Goal: Book appointment/travel/reservation

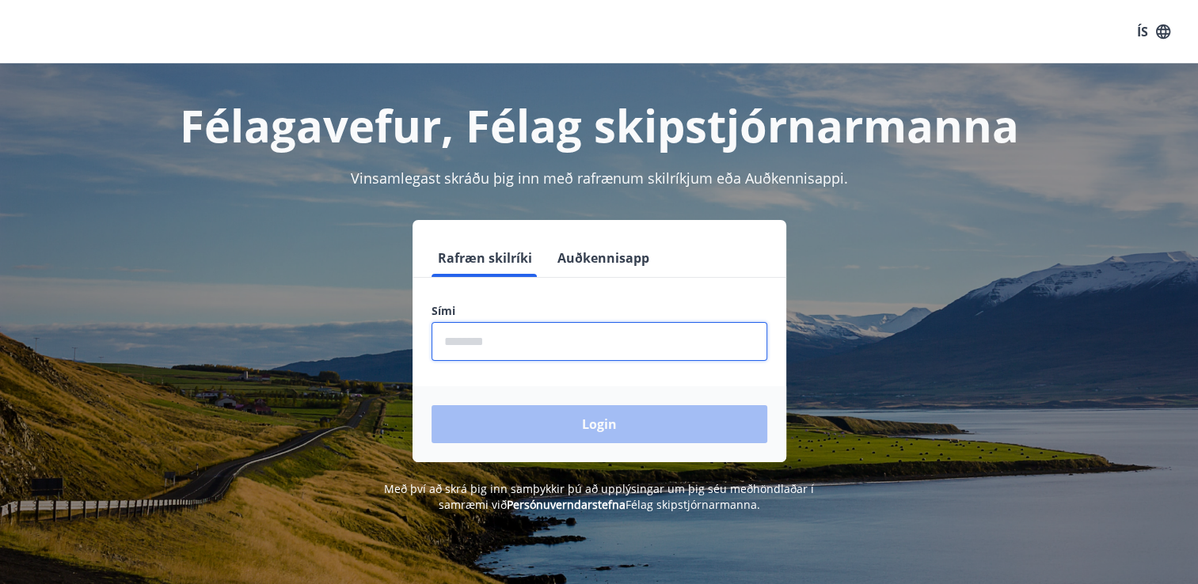
click at [513, 346] on input "phone" at bounding box center [600, 341] width 336 height 39
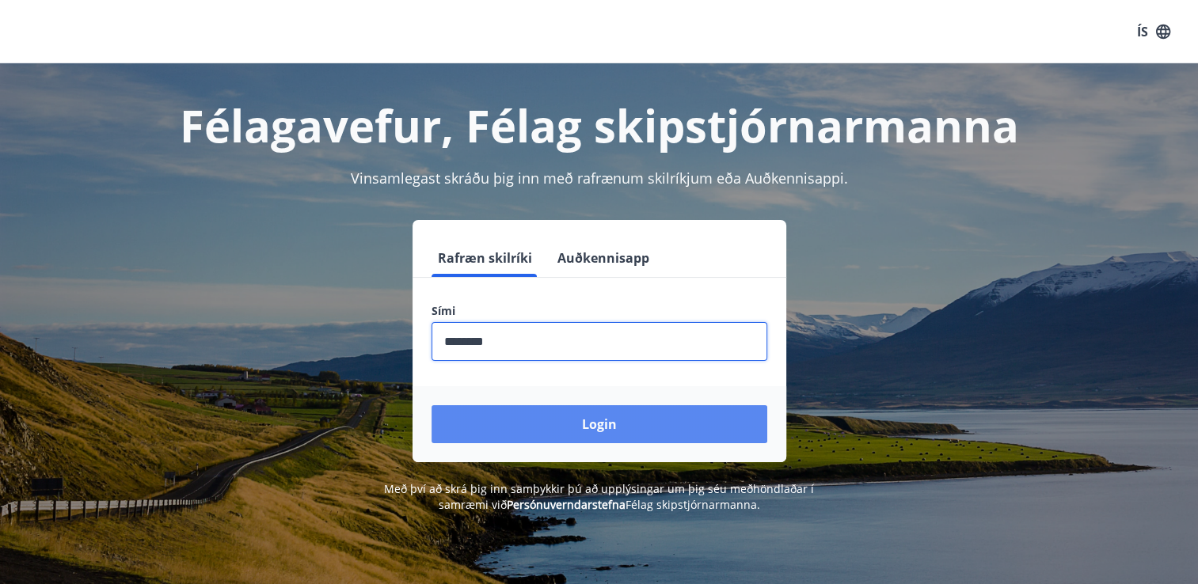
type input "********"
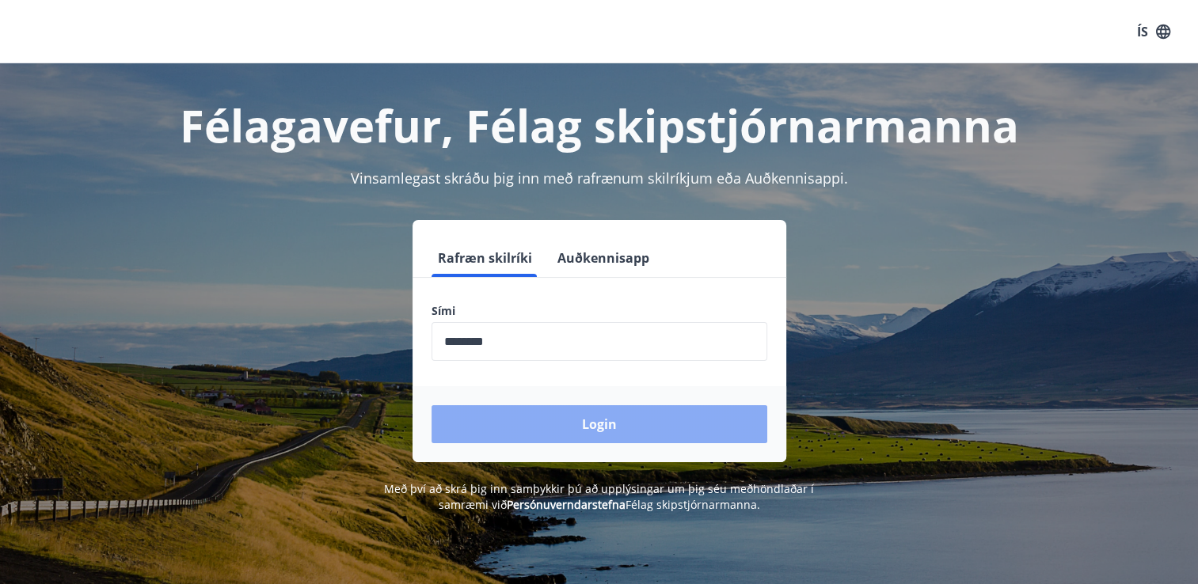
click at [656, 424] on button "Login" at bounding box center [600, 424] width 336 height 38
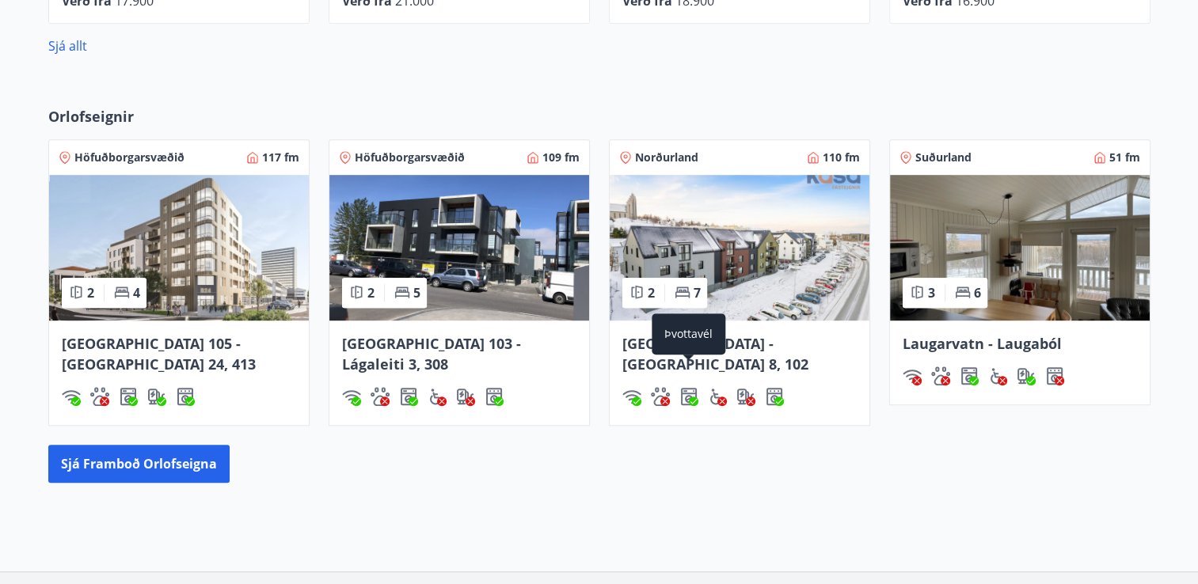
scroll to position [1026, 0]
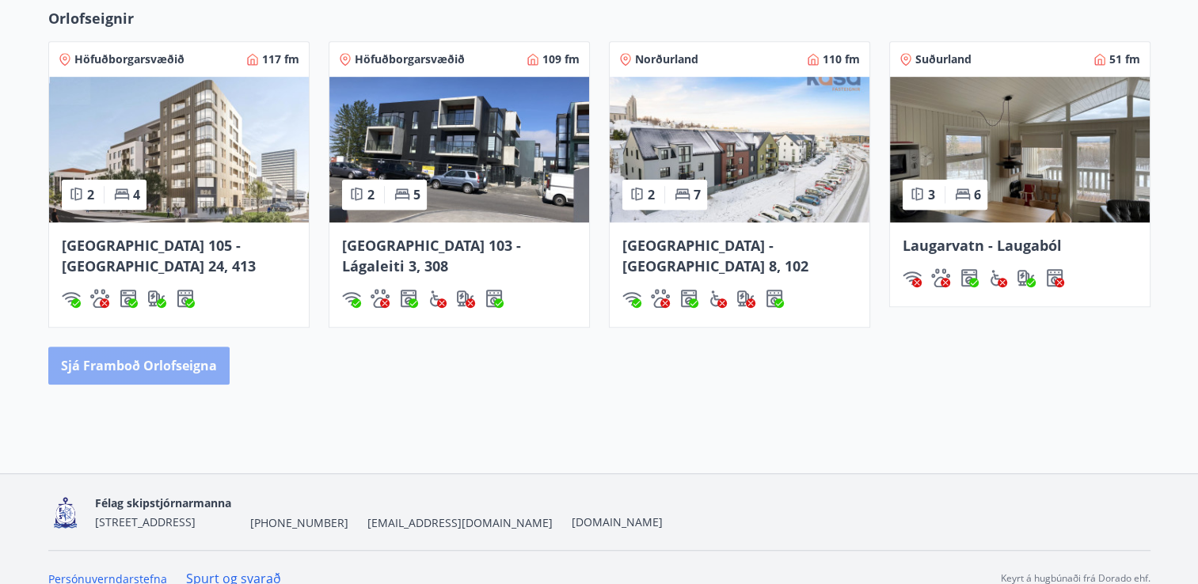
click at [191, 347] on button "Sjá framboð orlofseigna" at bounding box center [138, 366] width 181 height 38
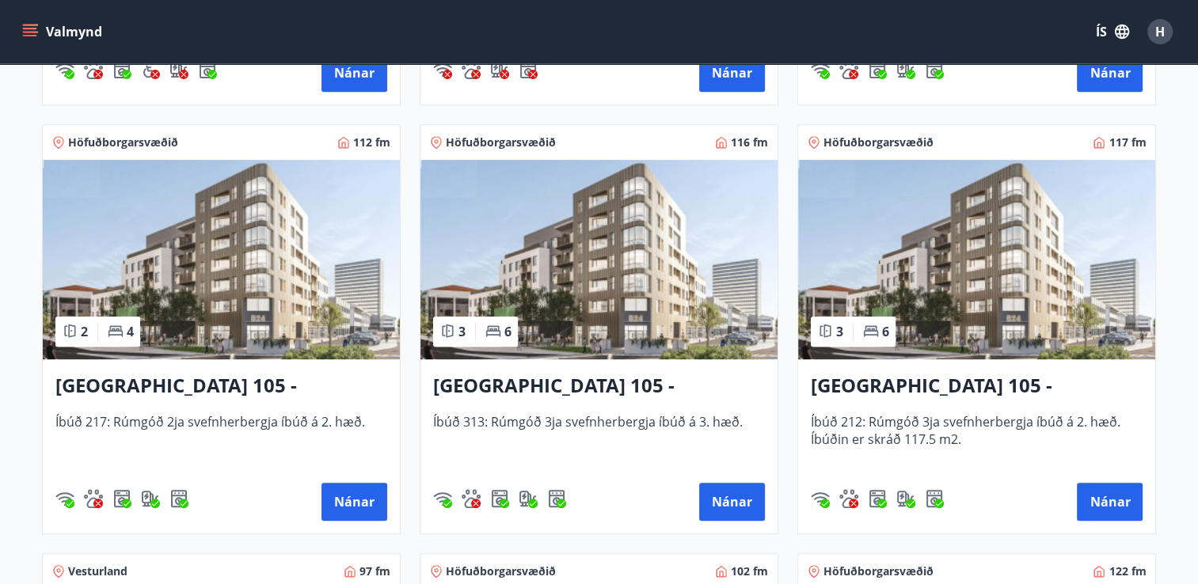
scroll to position [675, 0]
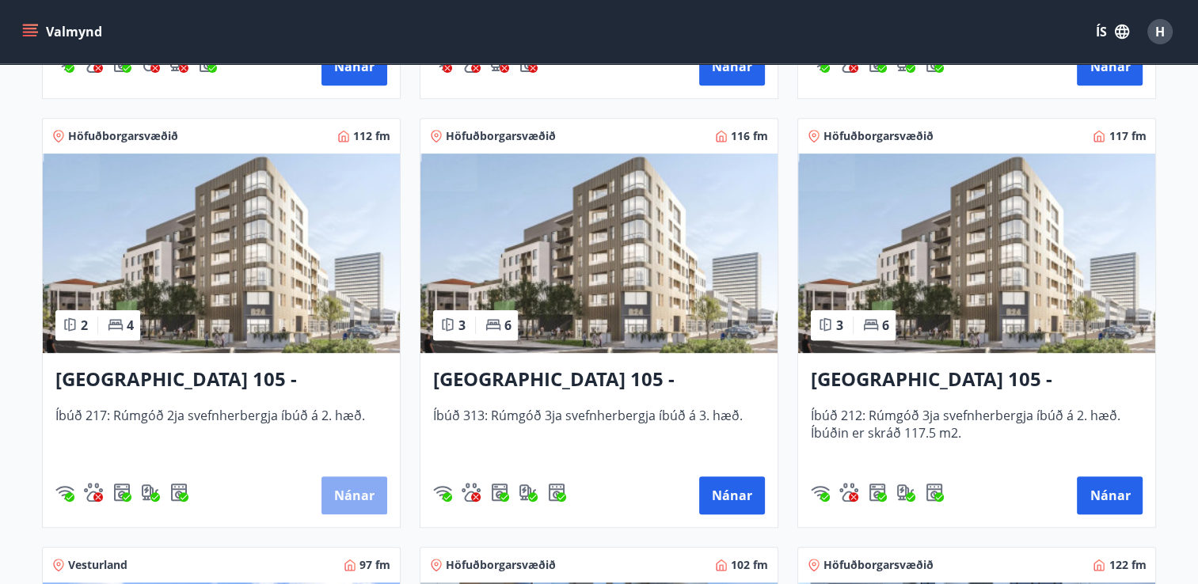
click at [356, 504] on button "Nánar" at bounding box center [355, 496] width 66 height 38
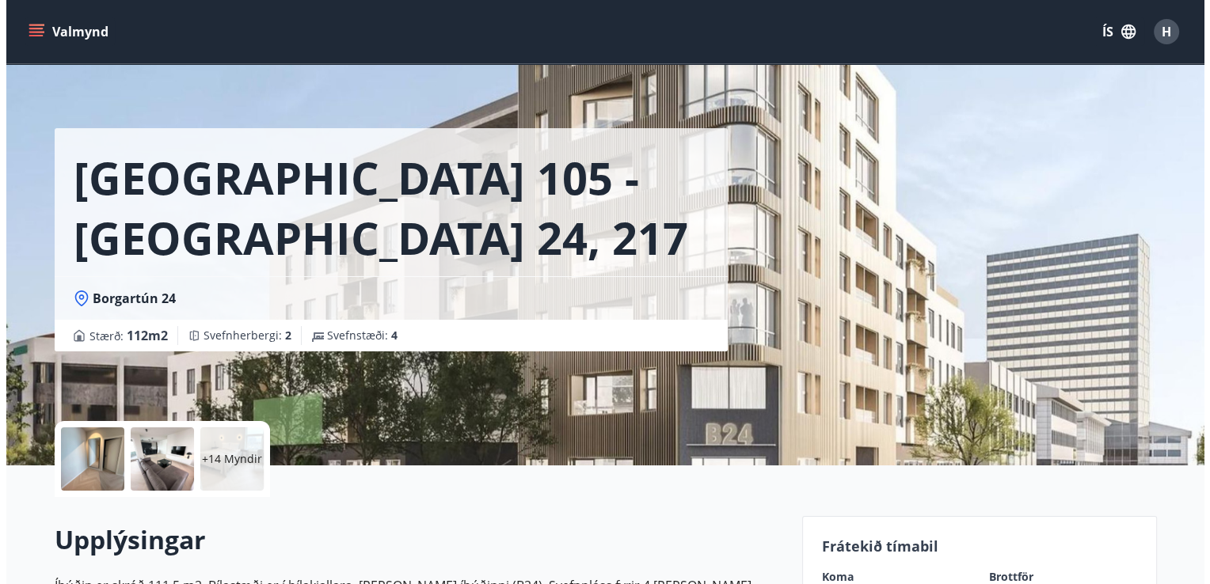
scroll to position [16, 0]
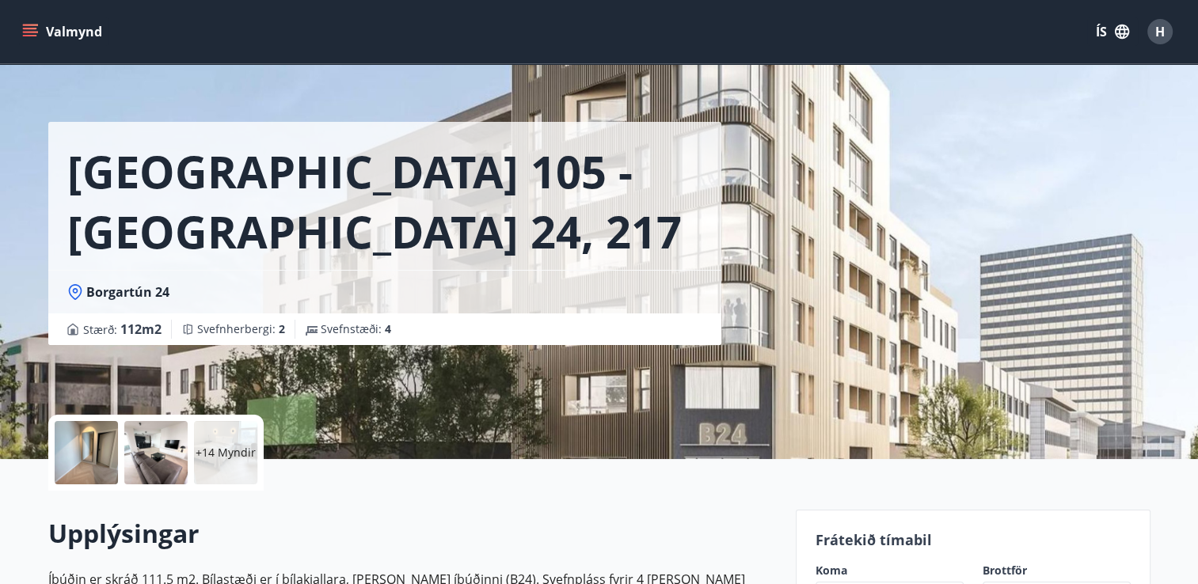
click at [223, 448] on p "+14 Myndir" at bounding box center [226, 453] width 60 height 16
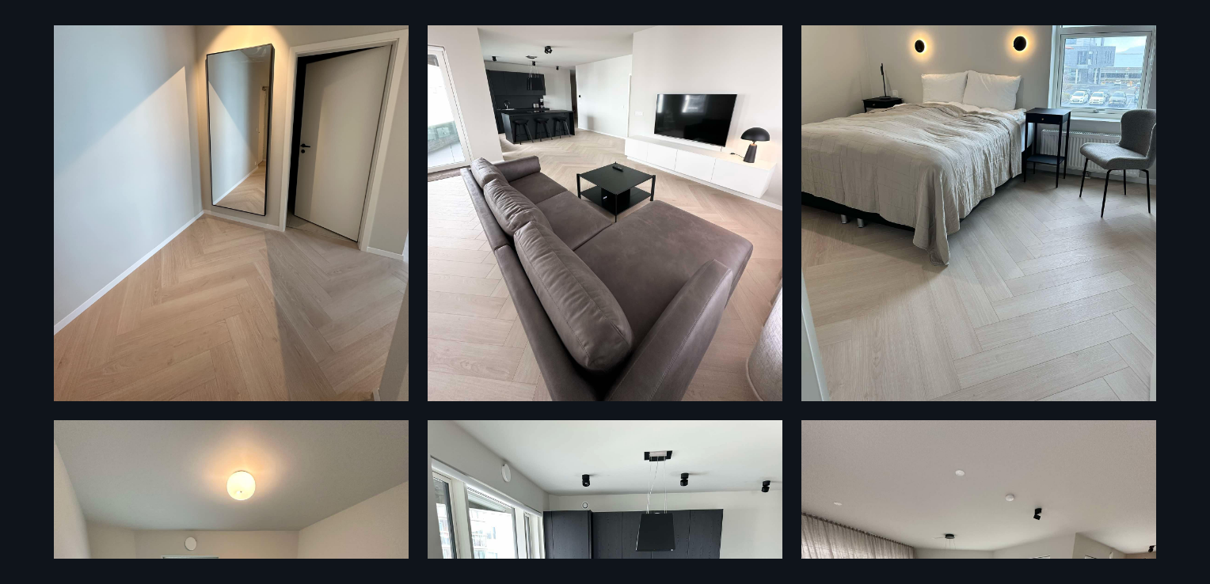
scroll to position [569, 0]
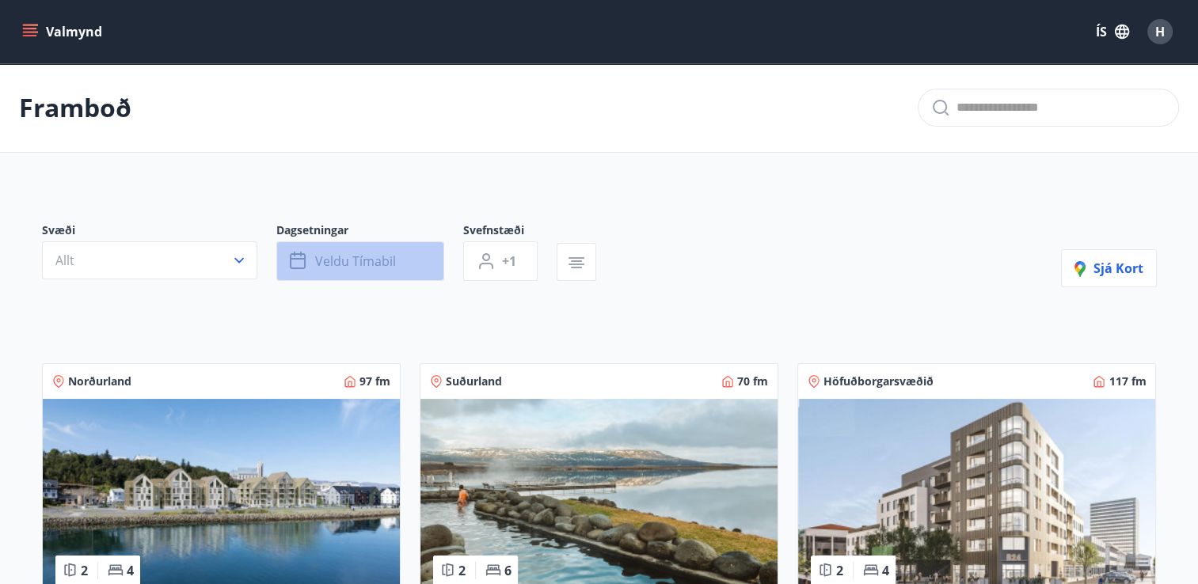
click at [328, 264] on span "Veldu tímabil" at bounding box center [355, 261] width 81 height 17
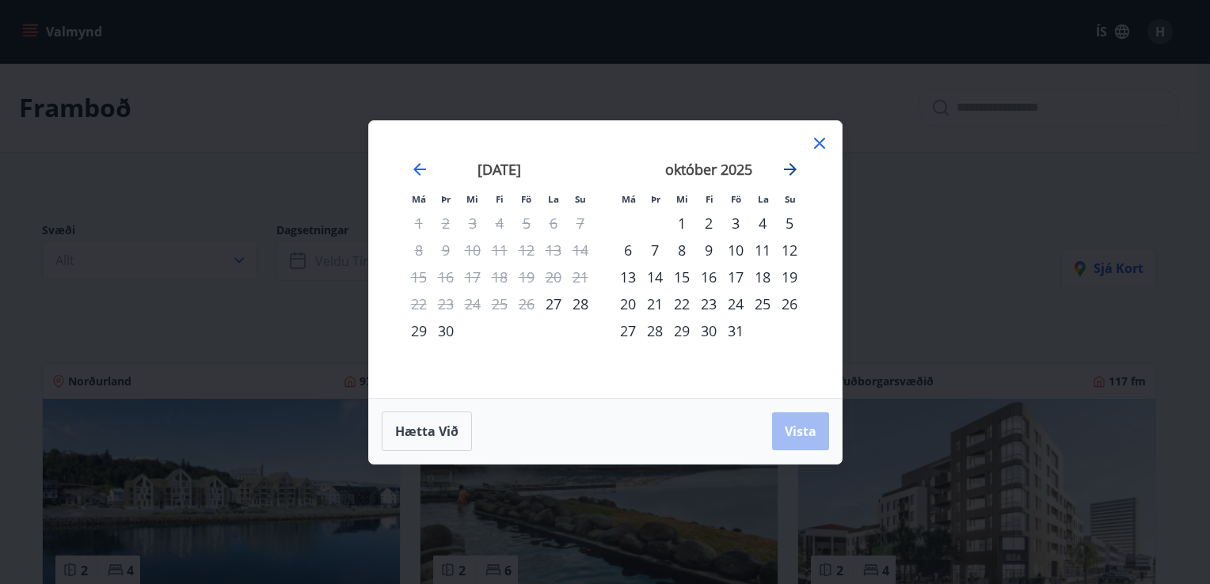
click at [790, 166] on icon "Move forward to switch to the next month." at bounding box center [790, 169] width 19 height 19
click at [733, 298] on div "21" at bounding box center [735, 304] width 27 height 27
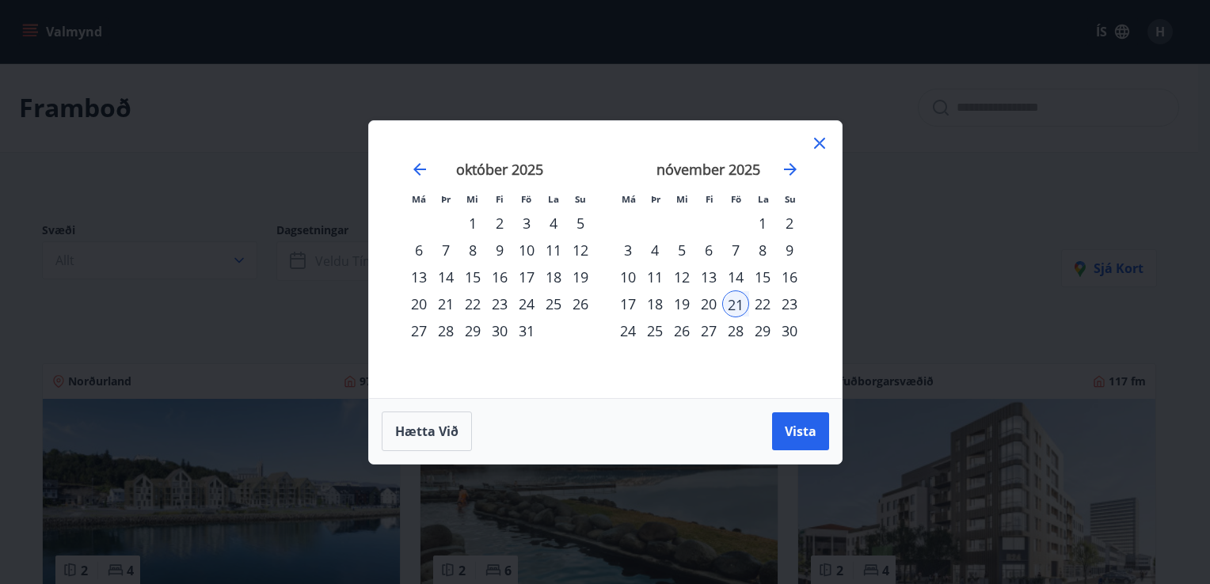
click at [630, 331] on div "24" at bounding box center [628, 331] width 27 height 27
click at [798, 436] on span "Vista" at bounding box center [801, 431] width 32 height 17
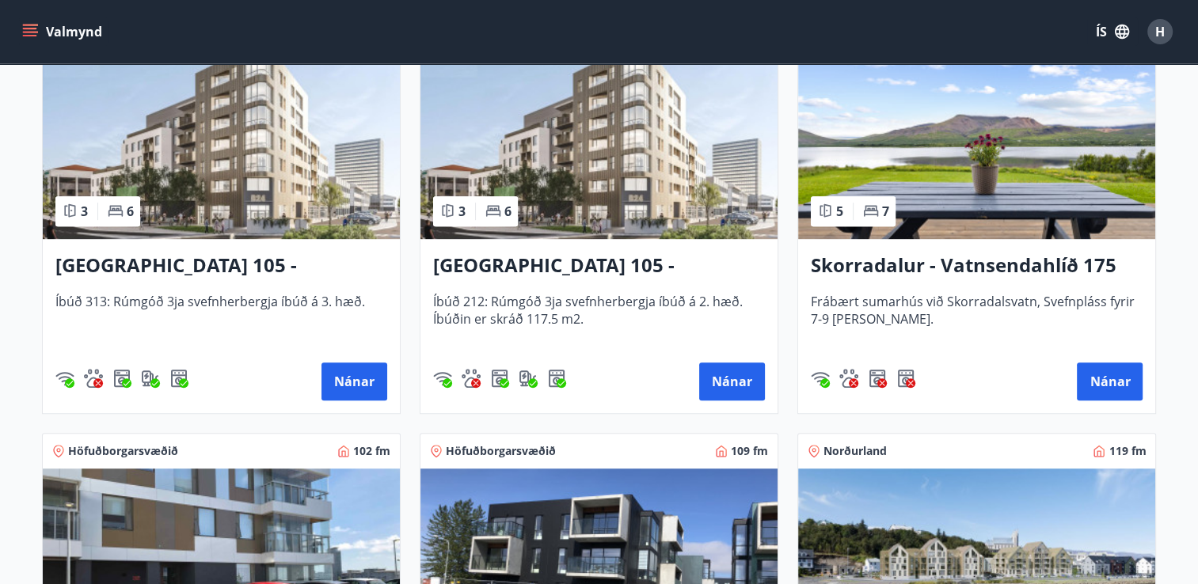
scroll to position [791, 0]
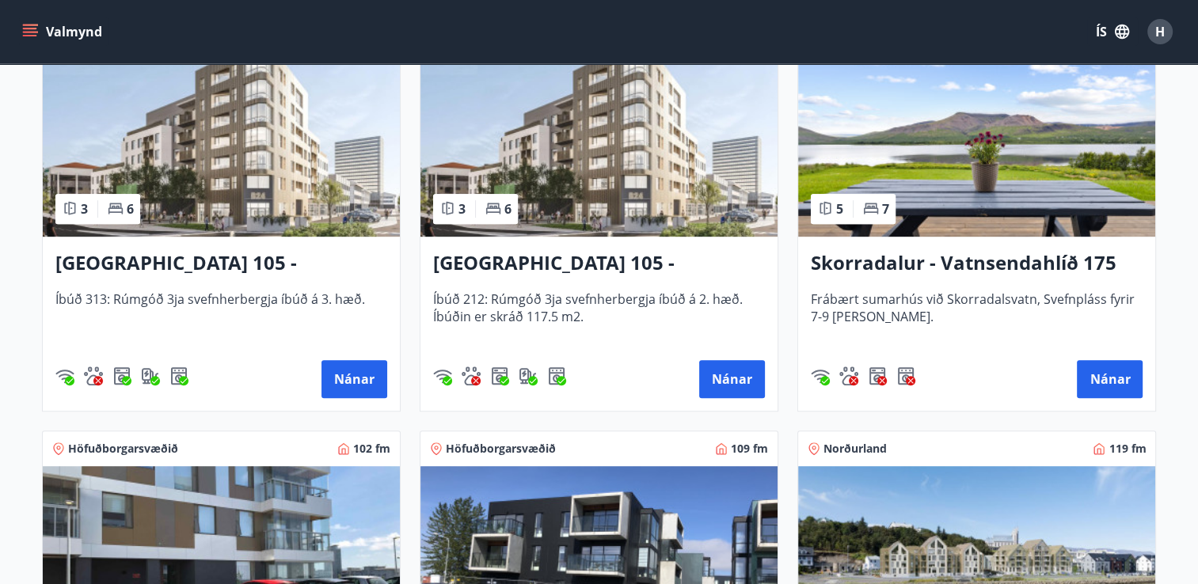
click at [203, 259] on h3 "[GEOGRAPHIC_DATA] 105 - [GEOGRAPHIC_DATA] 24, 313" at bounding box center [221, 263] width 332 height 29
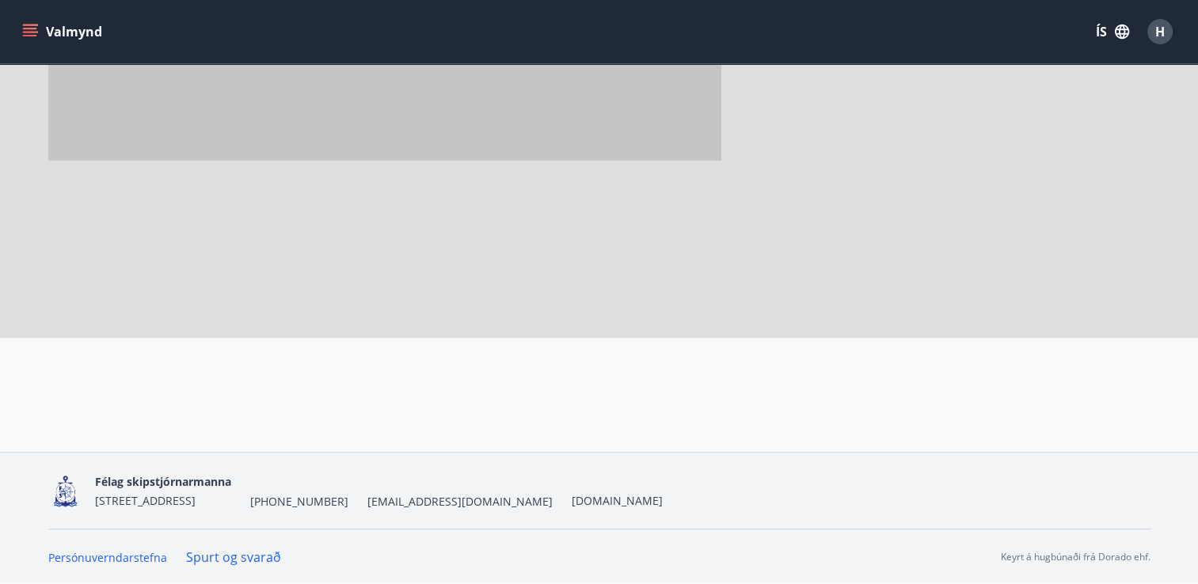
click at [203, 259] on div at bounding box center [415, 100] width 735 height 475
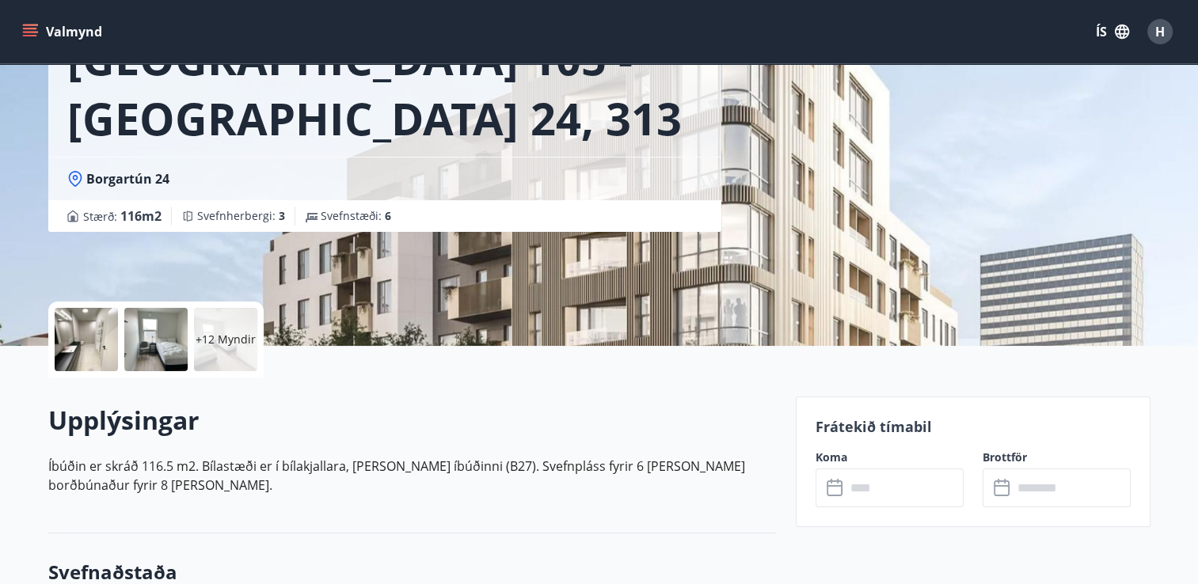
scroll to position [146, 0]
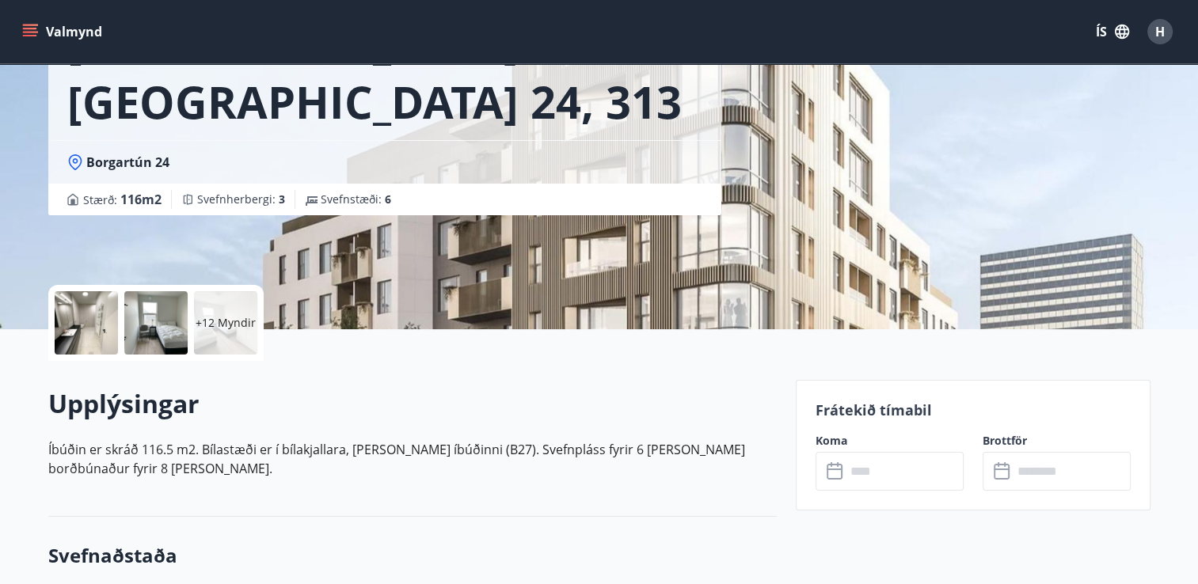
click at [713, 344] on div "+12 Myndir" at bounding box center [412, 323] width 729 height 76
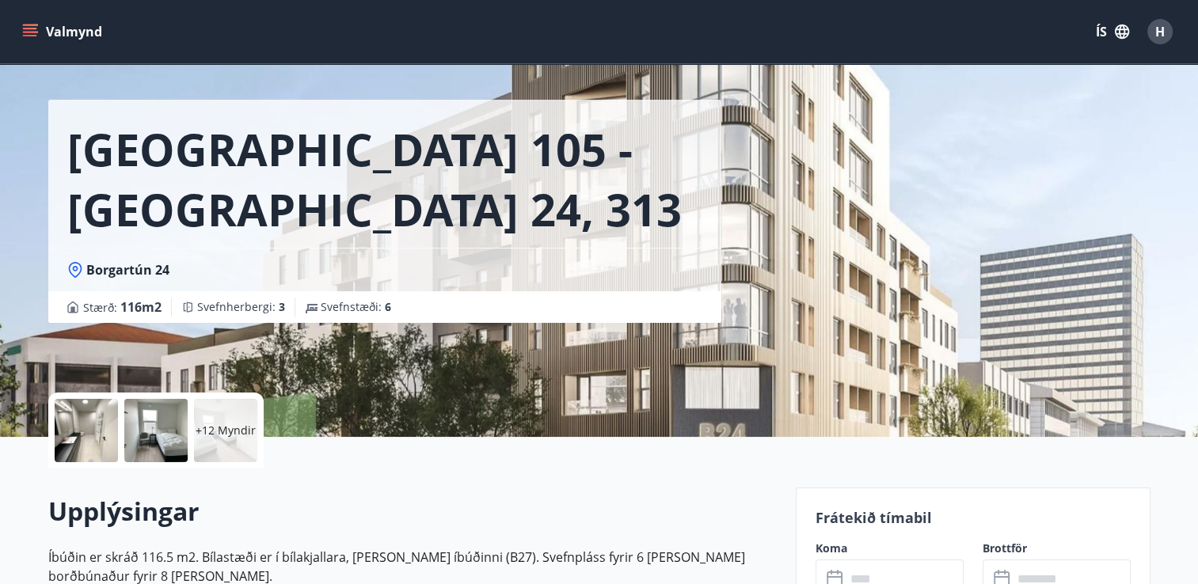
scroll to position [0, 0]
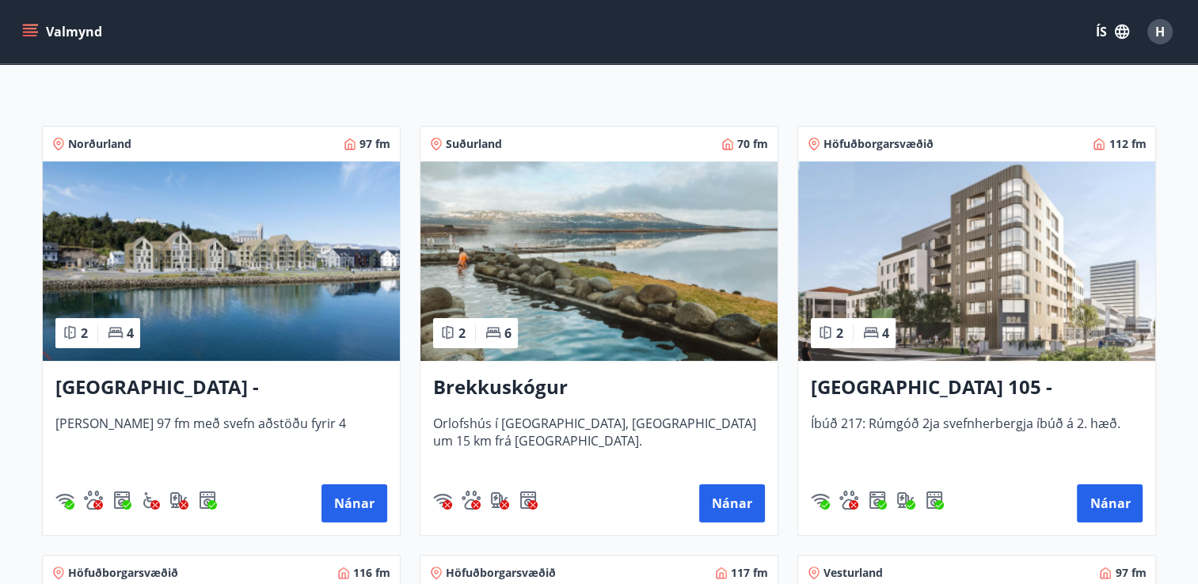
scroll to position [241, 0]
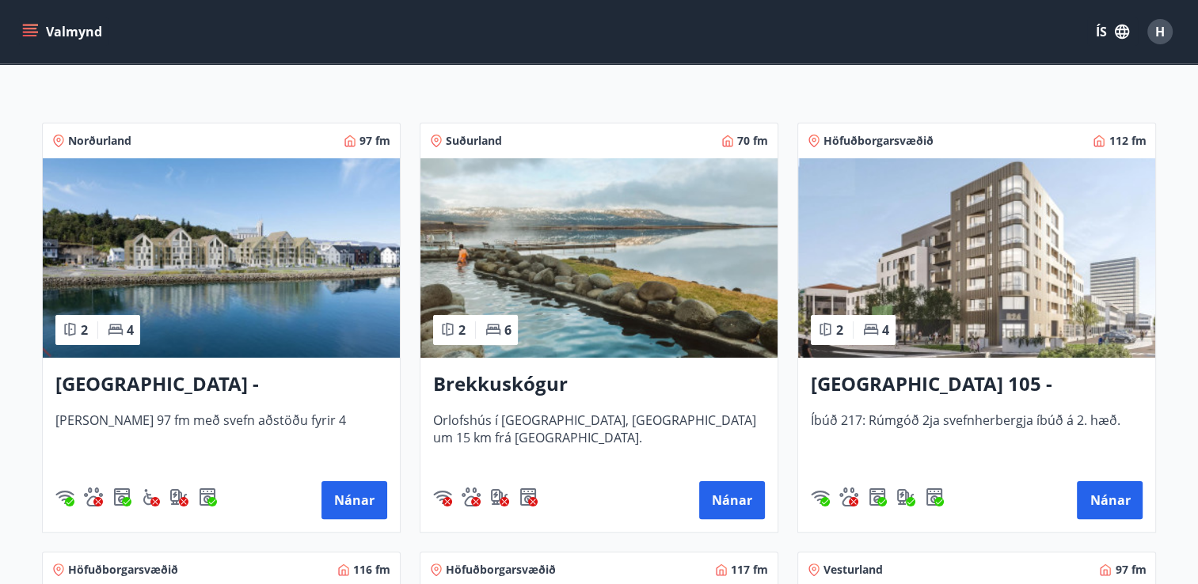
click at [1021, 256] on img at bounding box center [976, 258] width 357 height 200
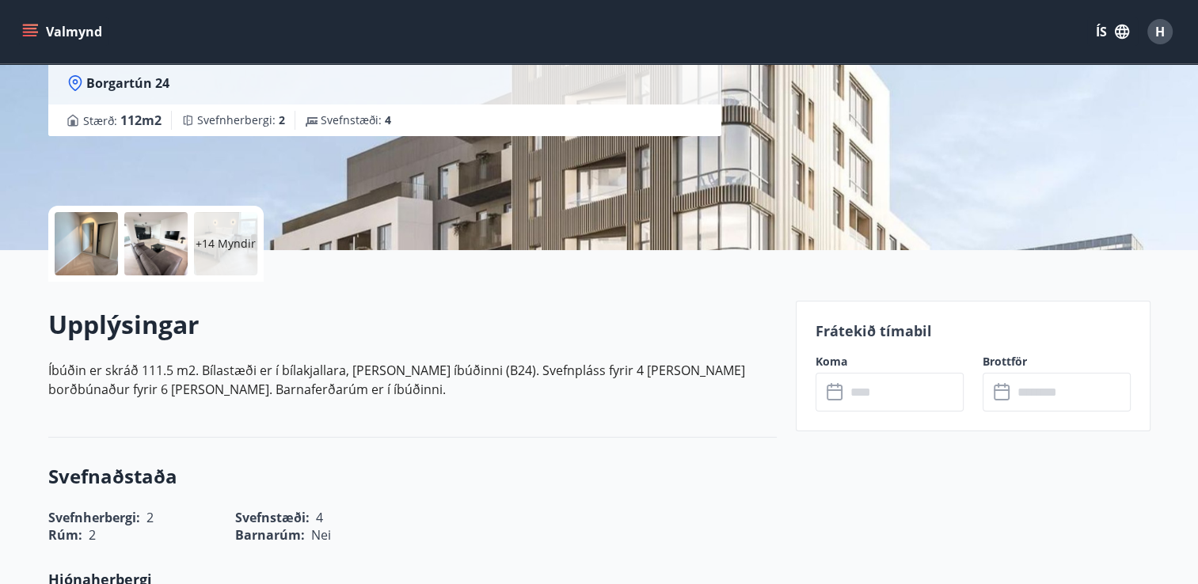
scroll to position [231, 0]
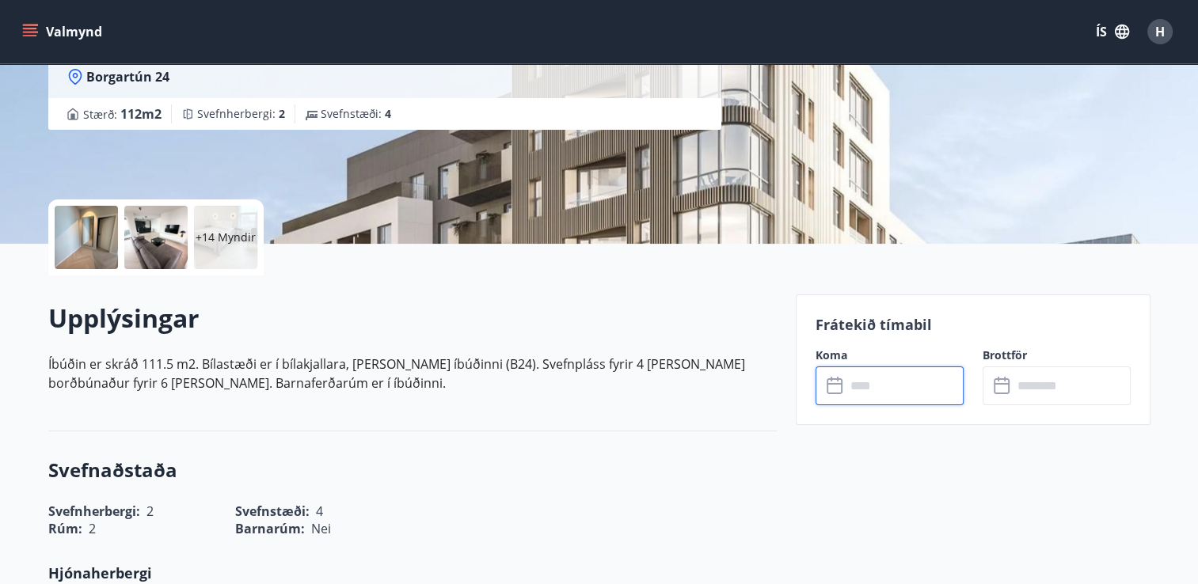
click at [881, 387] on input "text" at bounding box center [905, 386] width 118 height 39
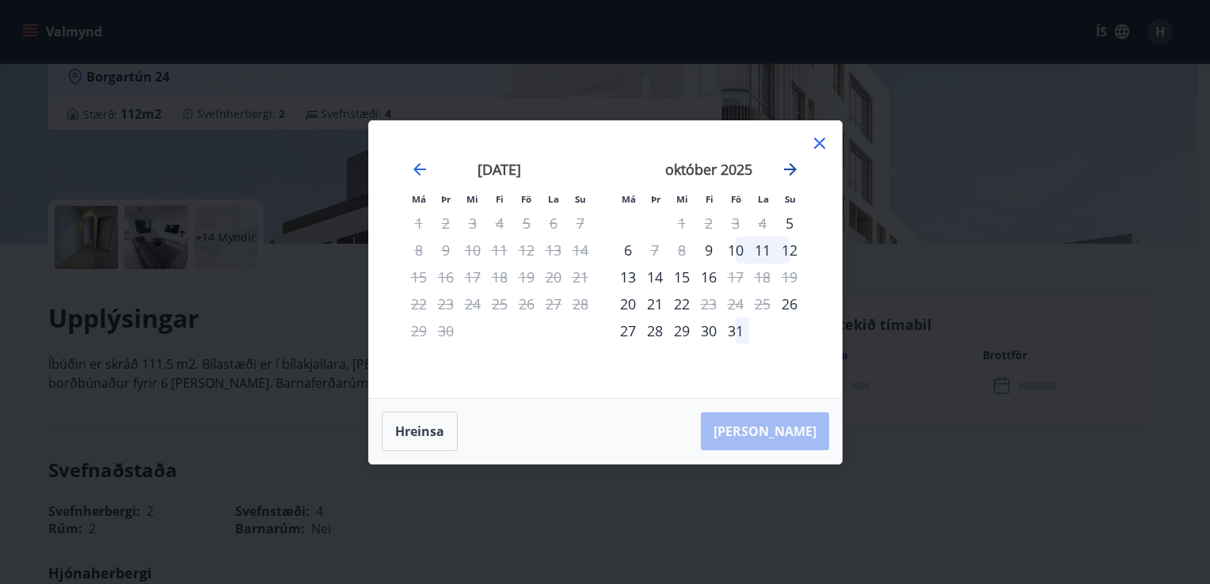
click at [786, 169] on icon "Move forward to switch to the next month." at bounding box center [790, 169] width 13 height 13
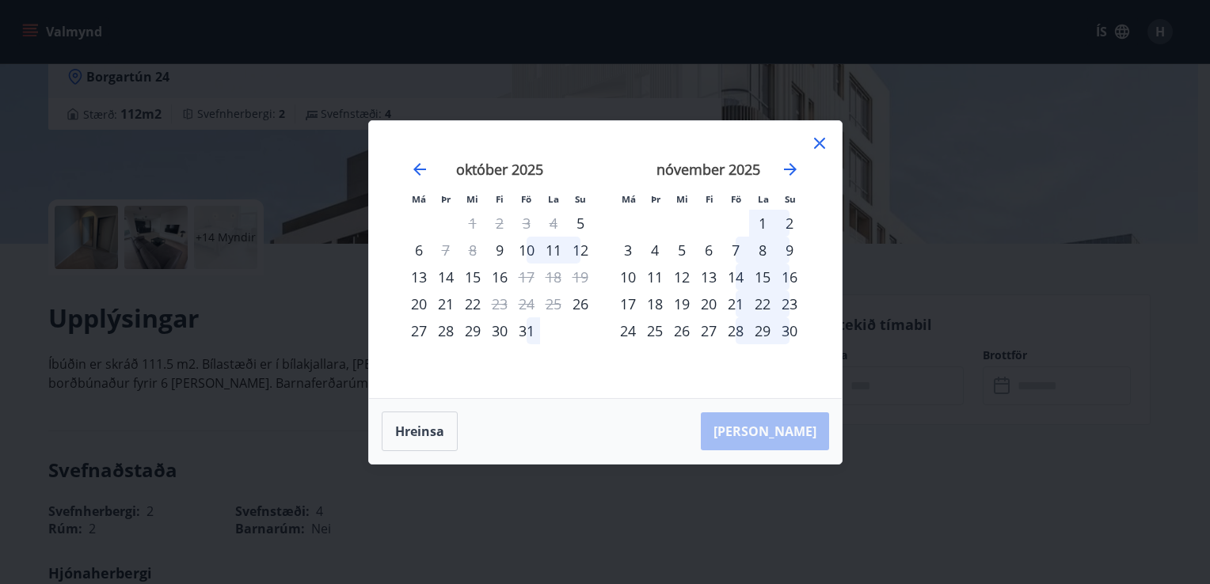
click at [733, 305] on div "21" at bounding box center [735, 304] width 27 height 27
click at [621, 328] on div "24" at bounding box center [628, 331] width 27 height 27
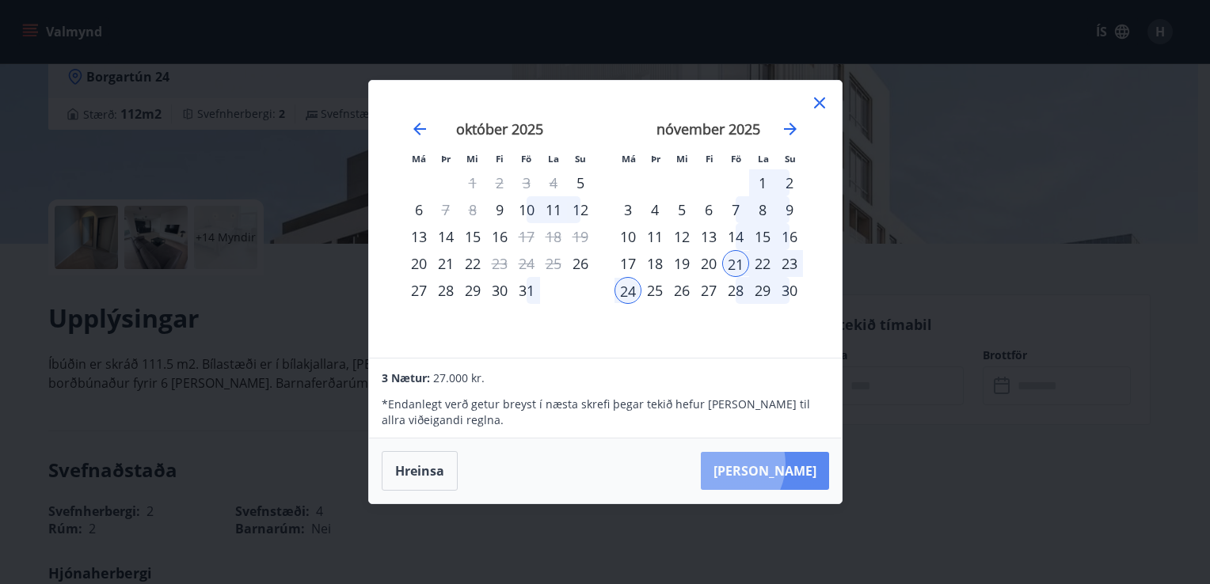
click at [770, 464] on button "[PERSON_NAME]" at bounding box center [765, 471] width 128 height 38
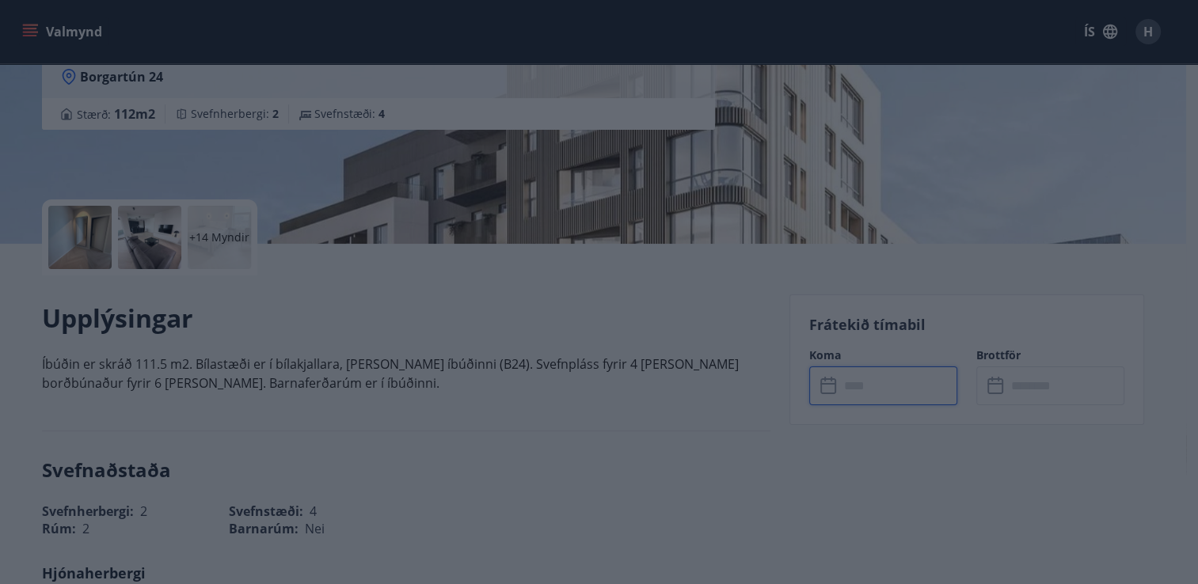
type input "******"
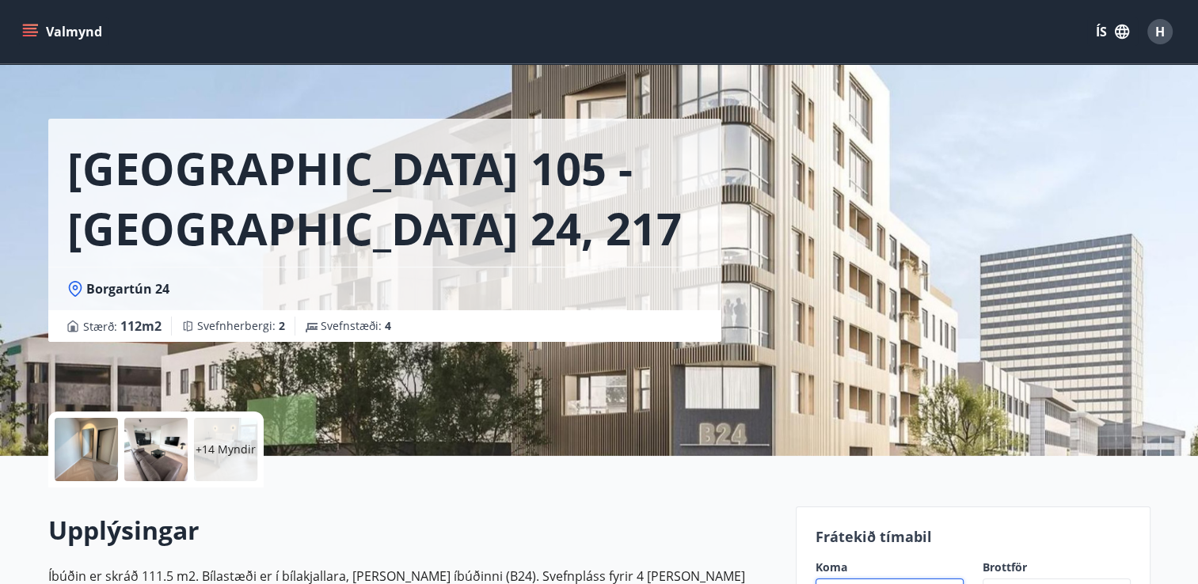
scroll to position [0, 0]
